Goal: Information Seeking & Learning: Find specific page/section

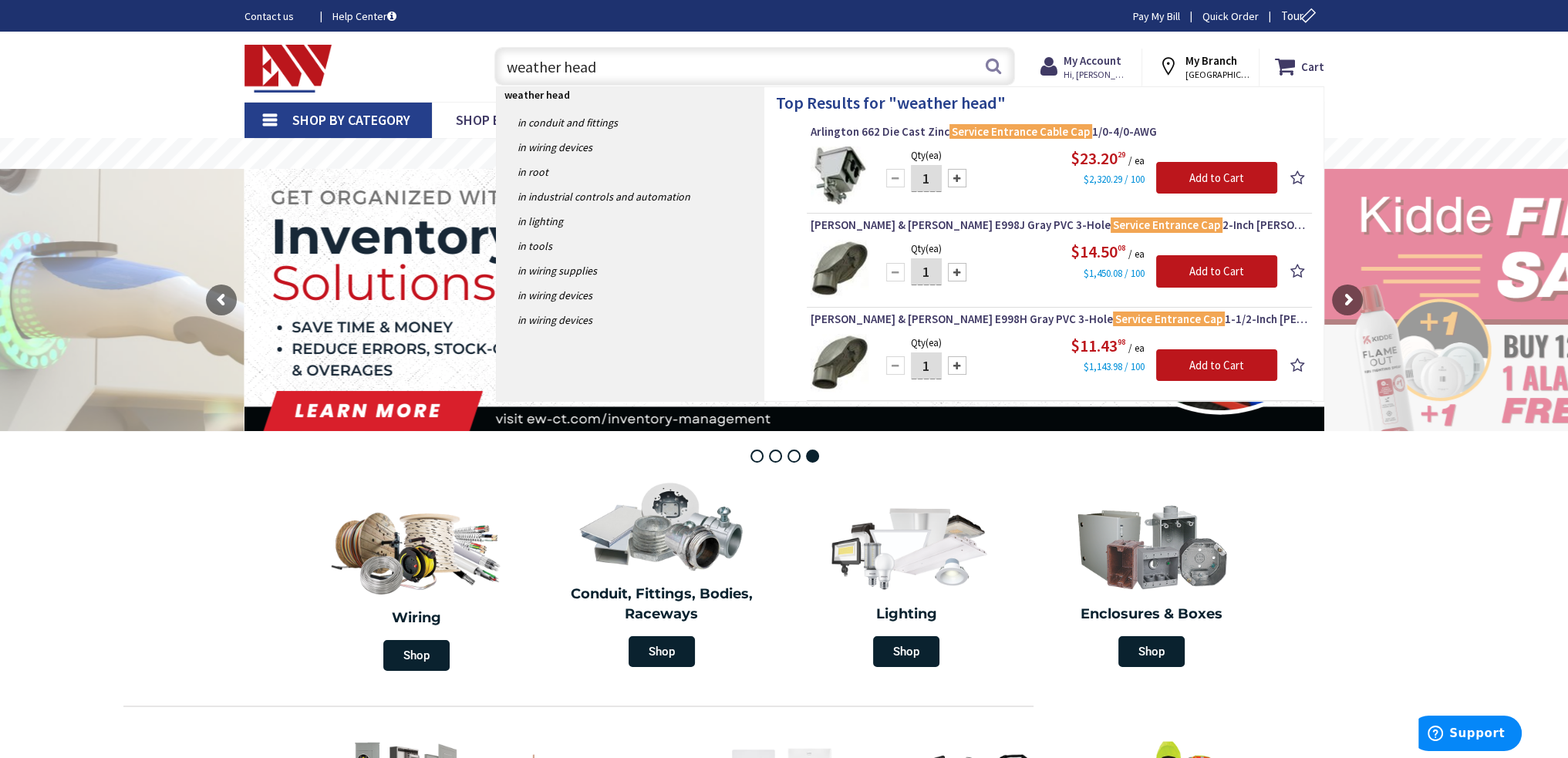
click at [567, 100] on strong "weather head" at bounding box center [537, 95] width 66 height 14
click at [645, 73] on input "weather head" at bounding box center [754, 67] width 520 height 39
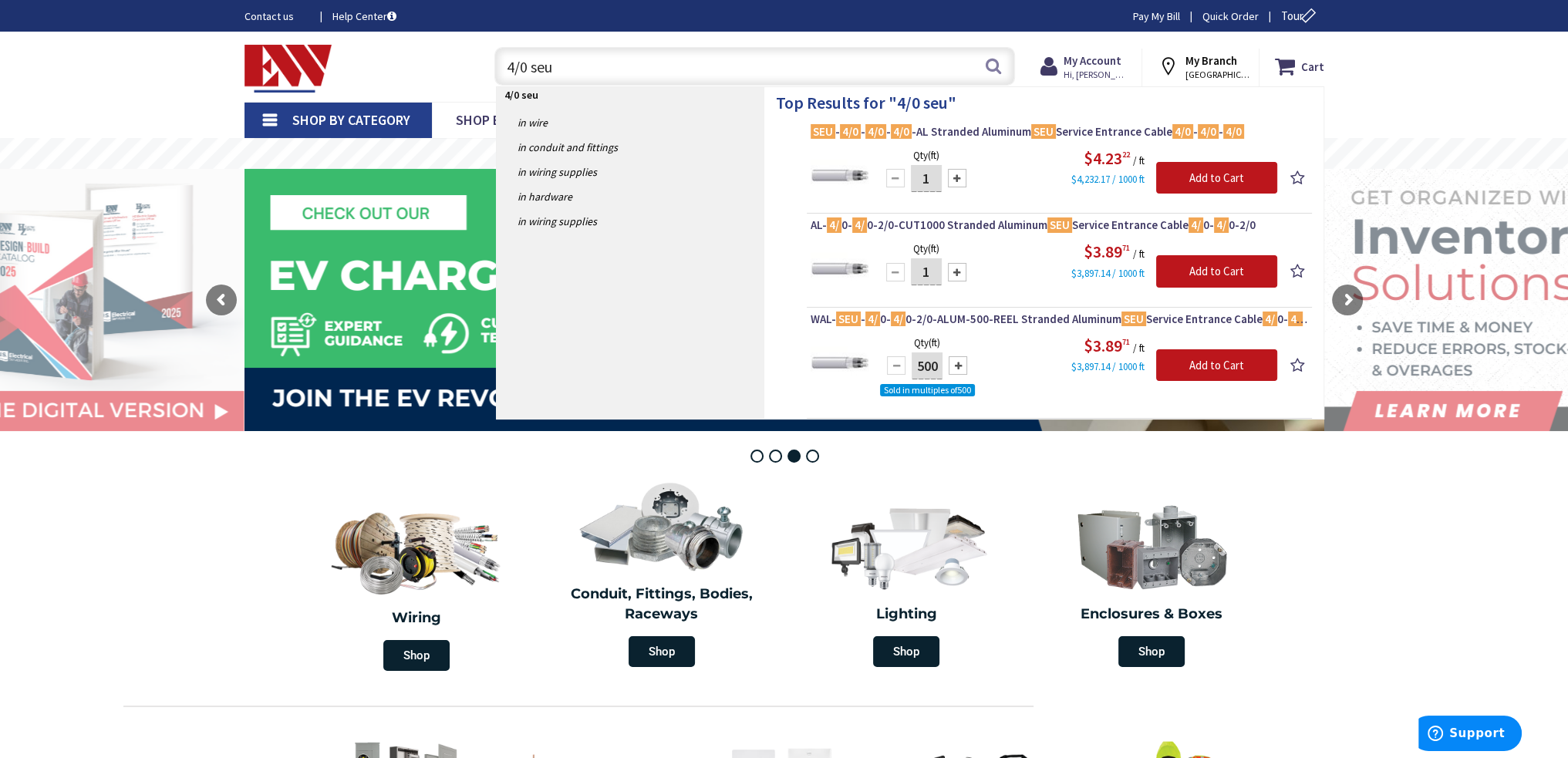
click at [656, 67] on input "4/0 seu" at bounding box center [754, 67] width 520 height 39
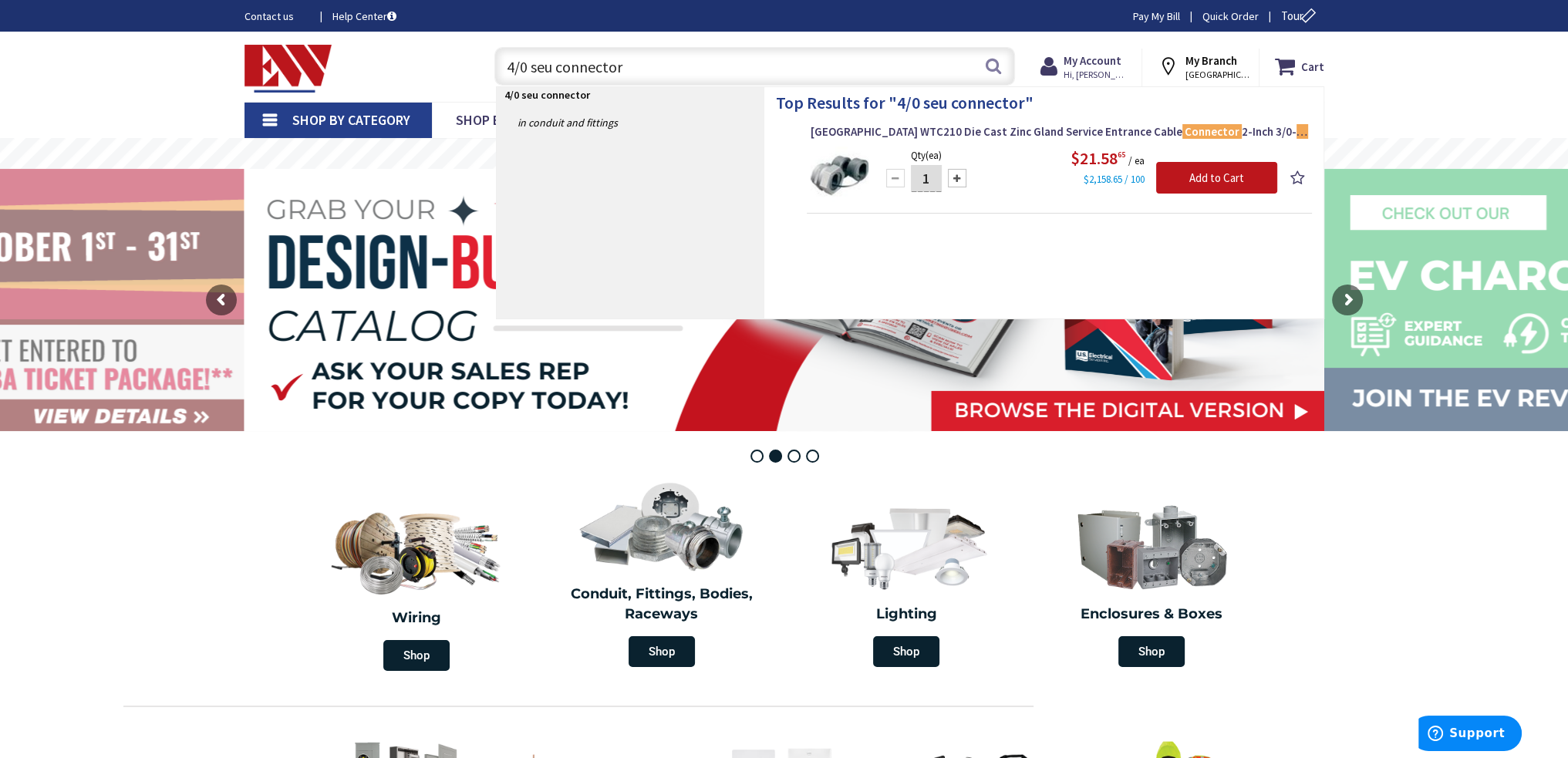
drag, startPoint x: 656, startPoint y: 67, endPoint x: 432, endPoint y: 82, distance: 224.5
click at [432, 82] on div "Toggle Nav 4/0 seu connector 4/0 seu connector Search Cart My Cart Close" at bounding box center [784, 67] width 1103 height 52
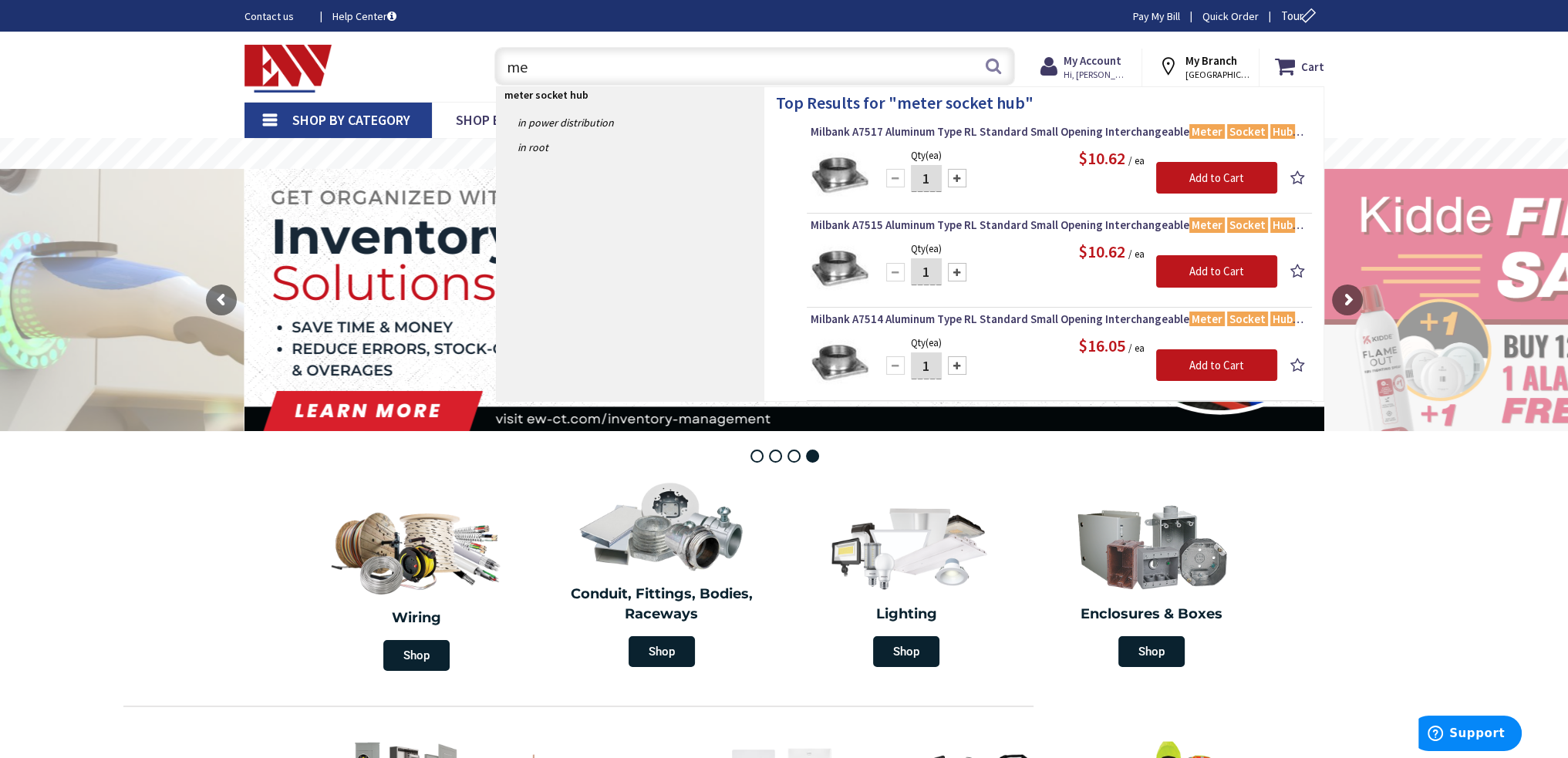
type input "m"
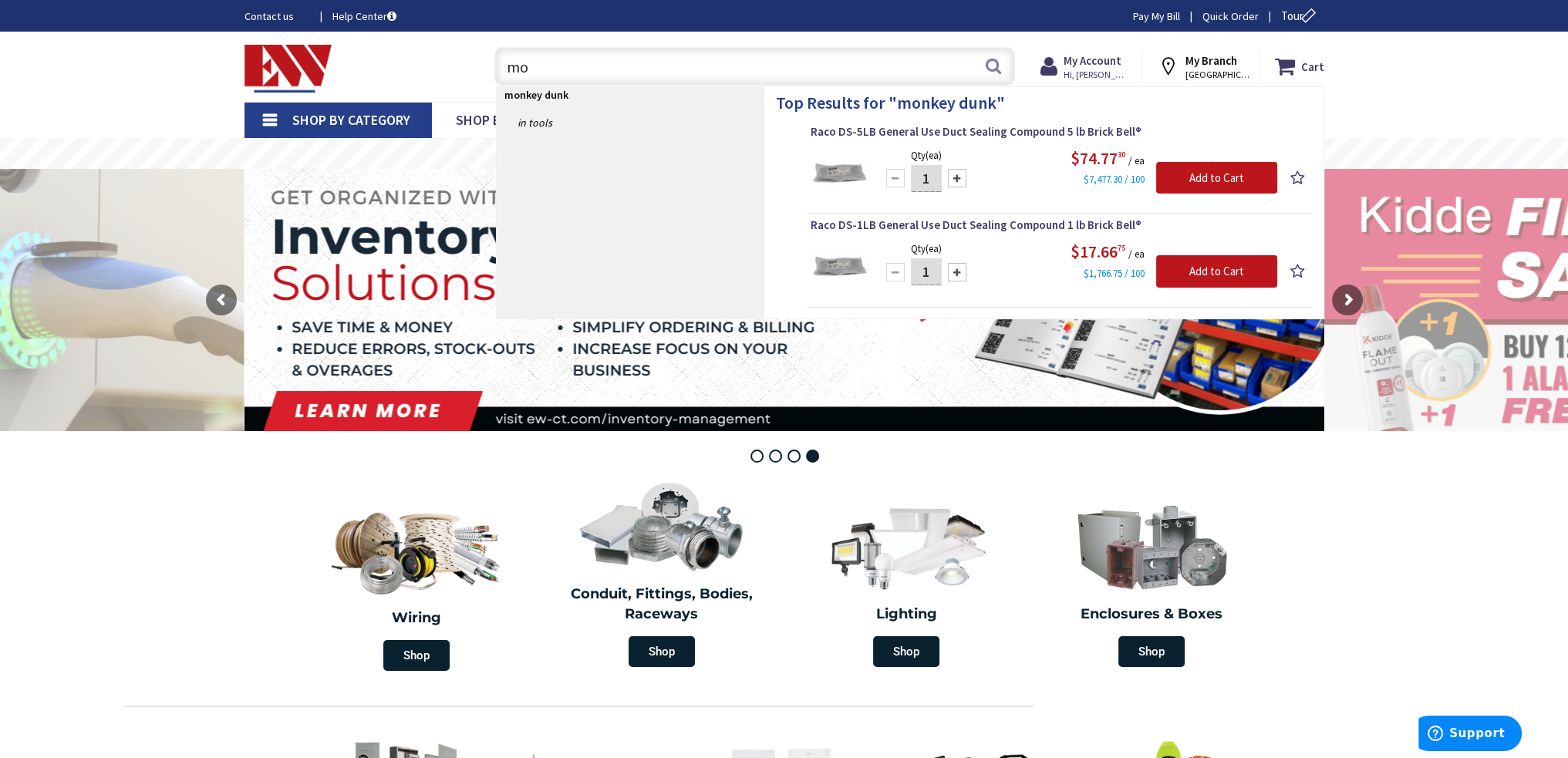
type input "m"
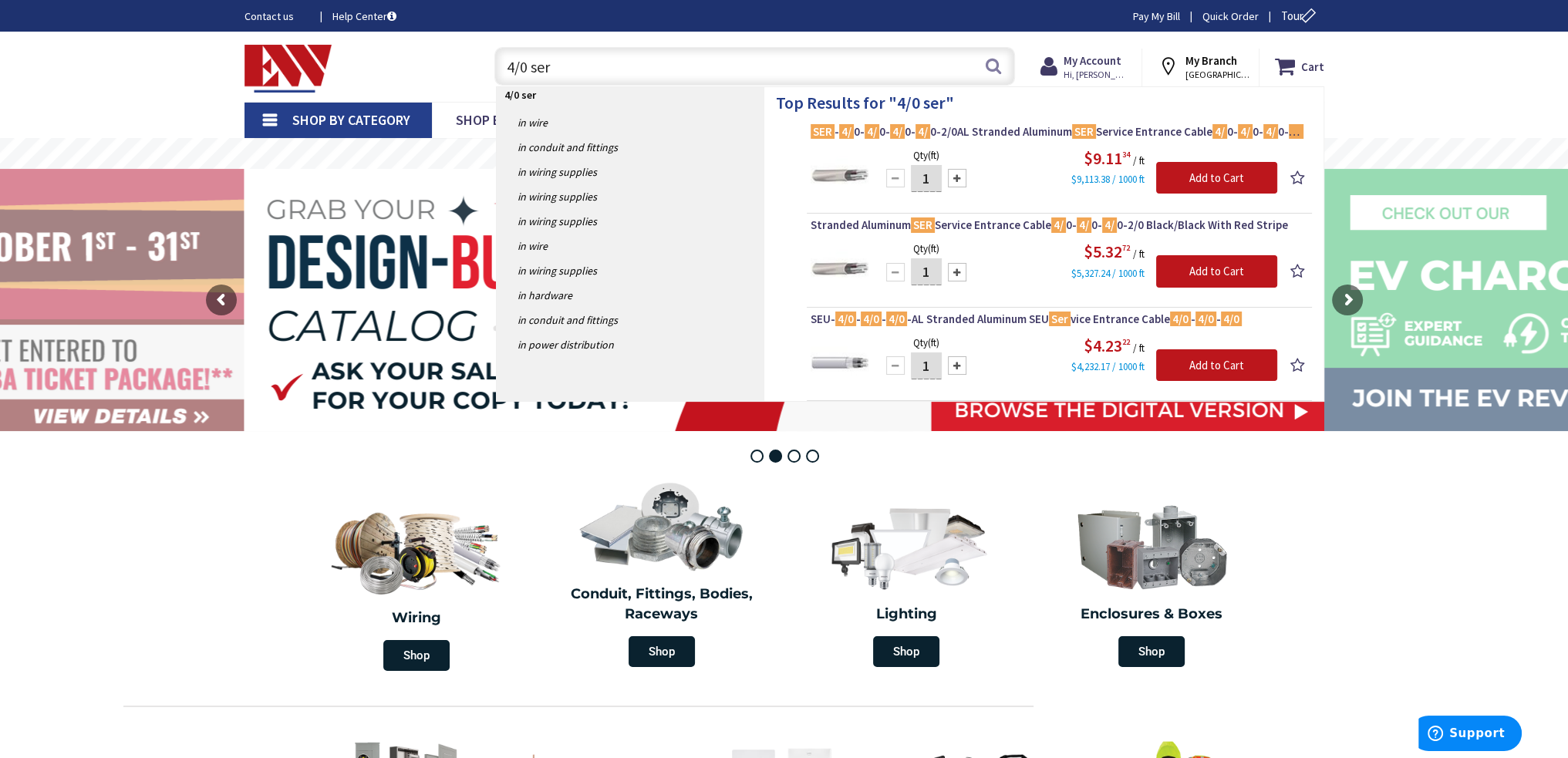
drag, startPoint x: 565, startPoint y: 62, endPoint x: 500, endPoint y: 67, distance: 65.2
click at [500, 67] on input "4/0 ser" at bounding box center [754, 67] width 520 height 39
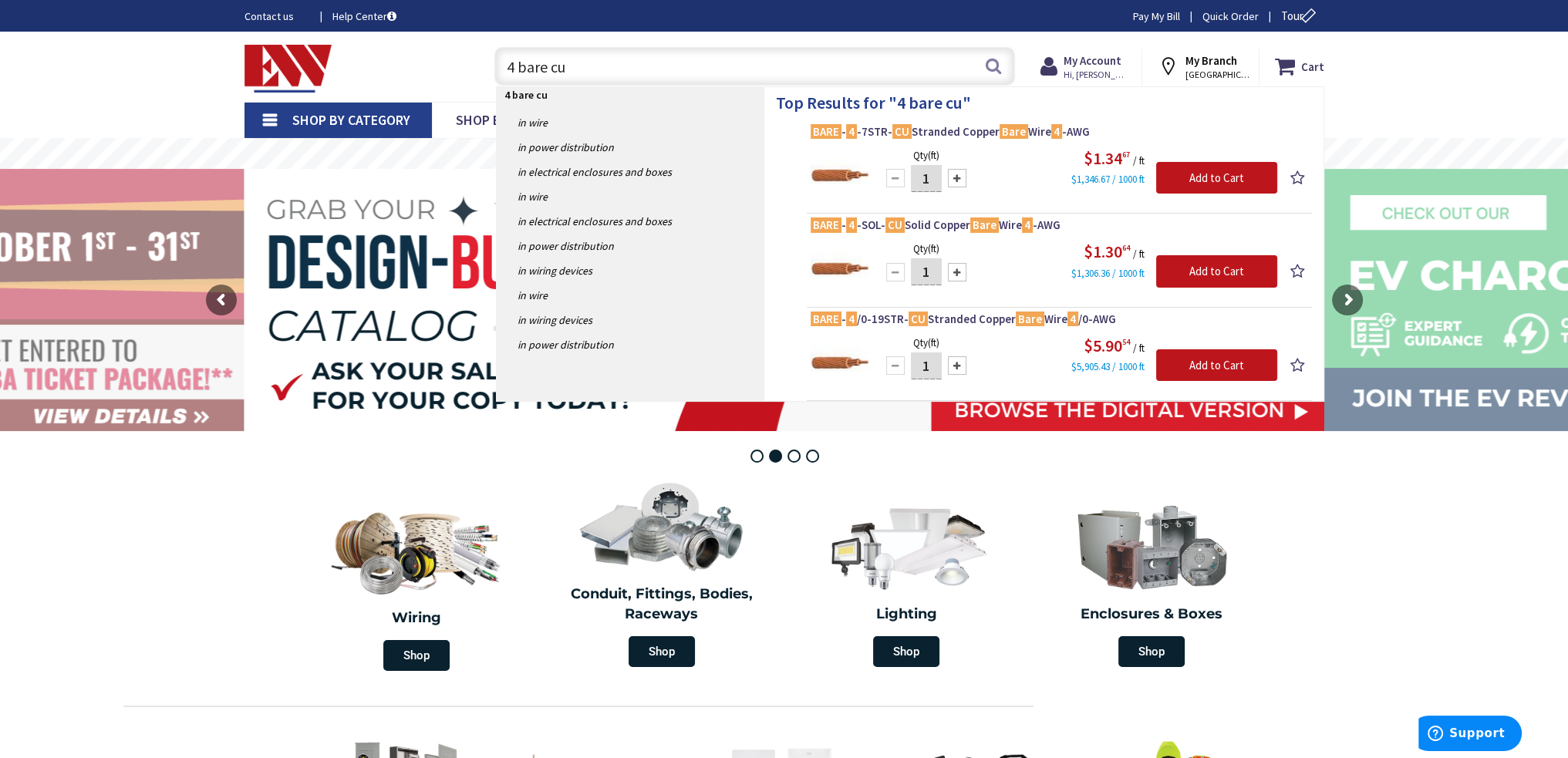
drag, startPoint x: 548, startPoint y: 66, endPoint x: 483, endPoint y: 66, distance: 65.0
click at [483, 66] on div "4 bare cu 4 bare cu Search" at bounding box center [751, 65] width 552 height 49
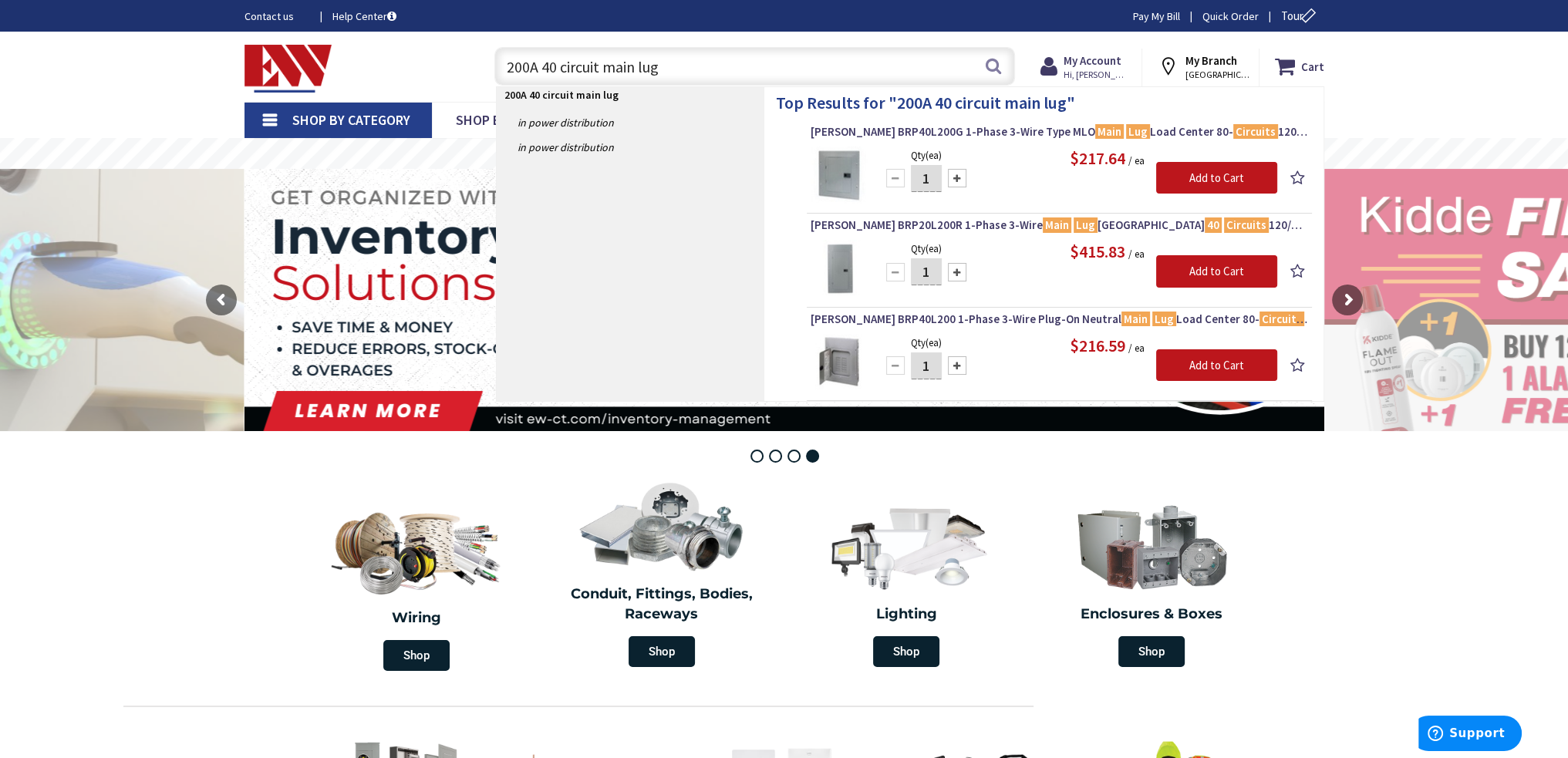
type input "200A 40 circuit main lug"
